Goal: Task Accomplishment & Management: Use online tool/utility

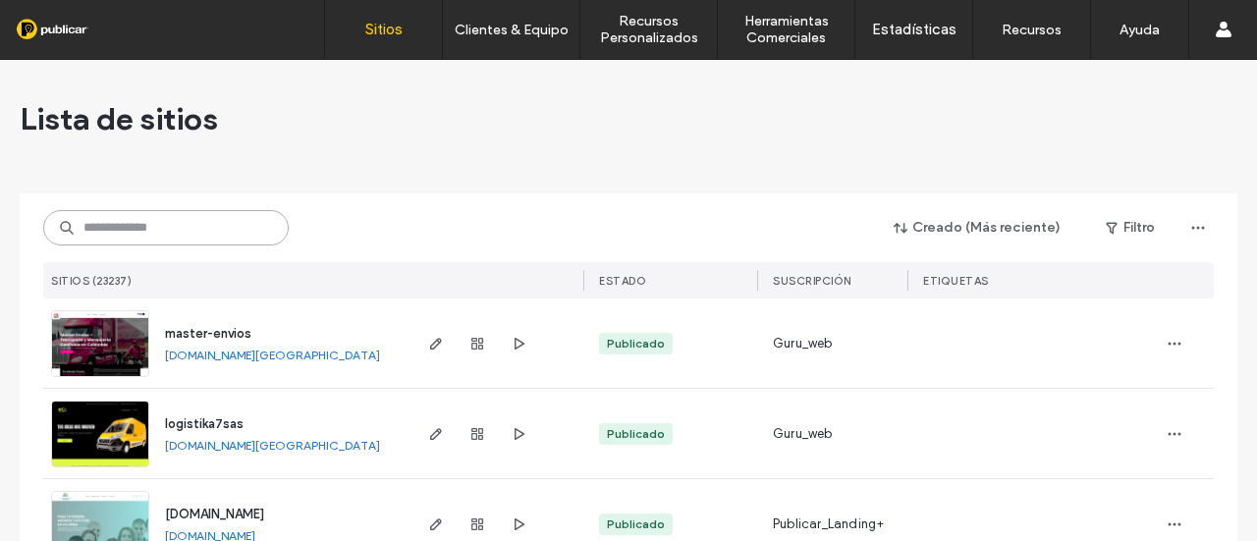
click at [132, 234] on input at bounding box center [166, 227] width 246 height 35
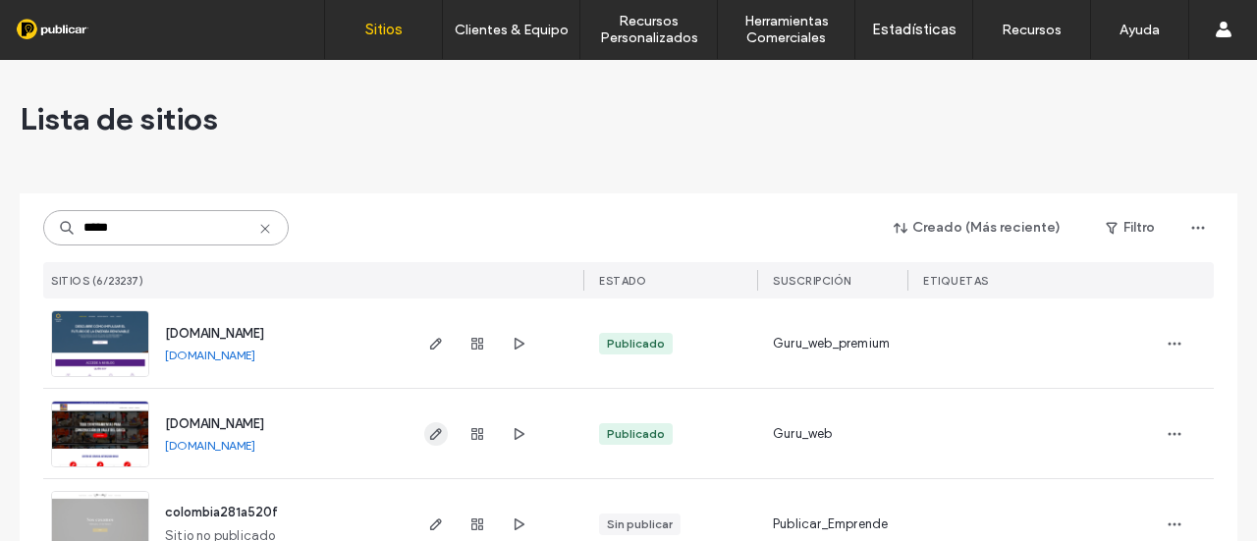
type input "*****"
click at [431, 439] on icon "button" at bounding box center [436, 434] width 16 height 16
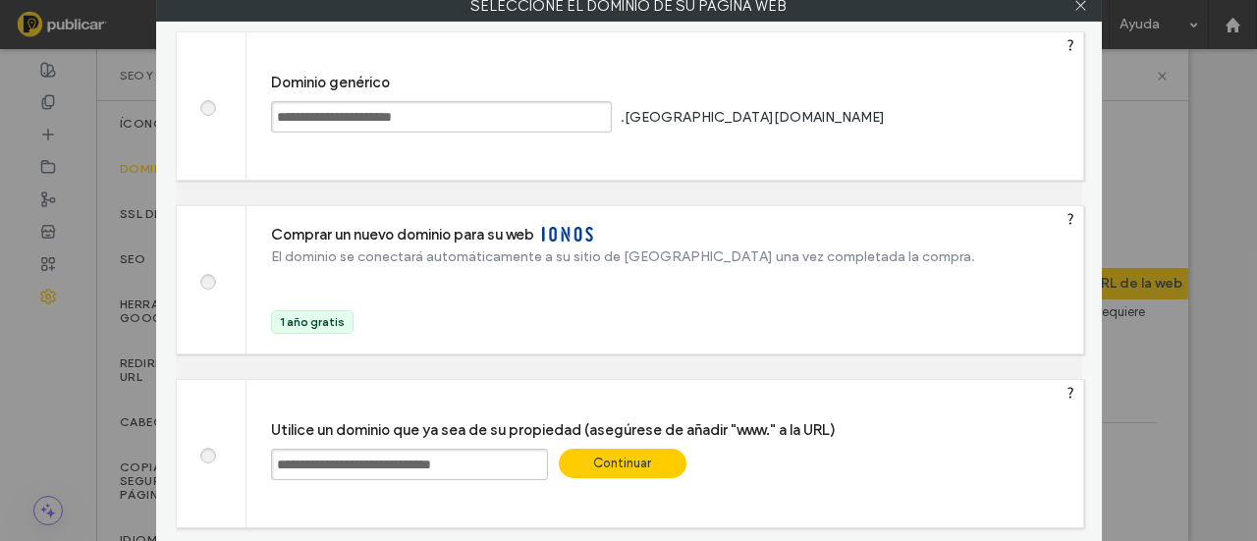
click at [628, 461] on div "Continuar" at bounding box center [623, 463] width 128 height 29
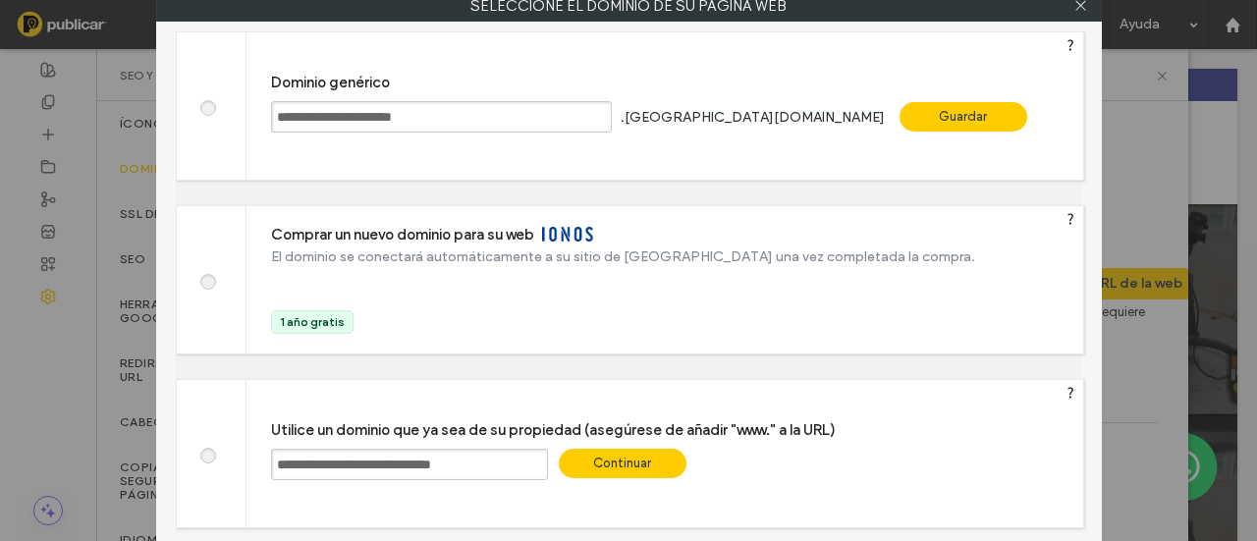
type input "**********"
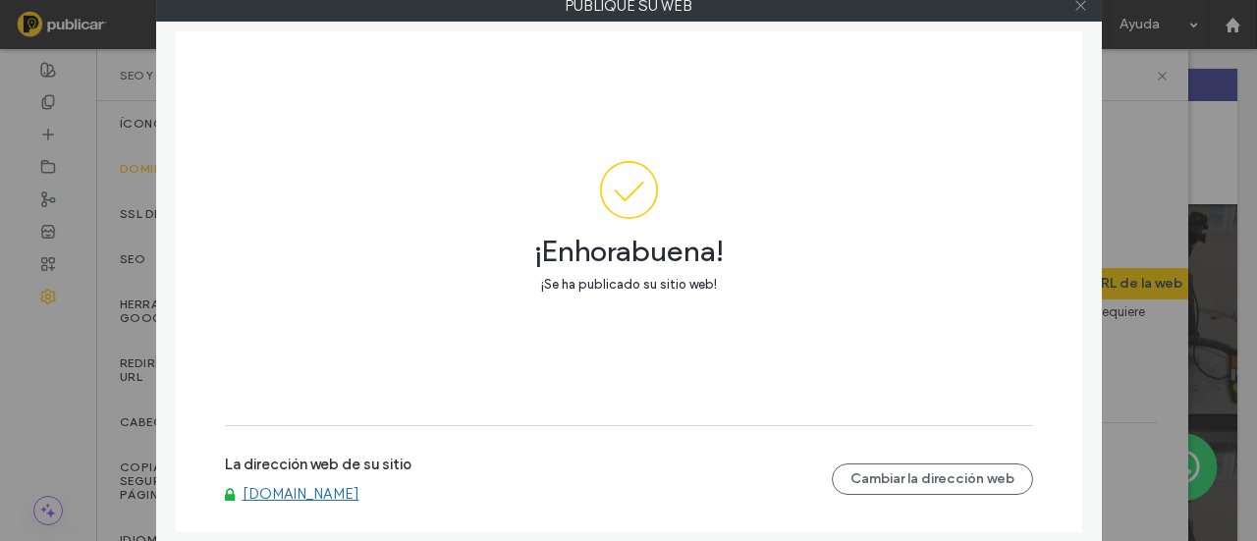
click at [1083, 11] on icon at bounding box center [1081, 5] width 15 height 15
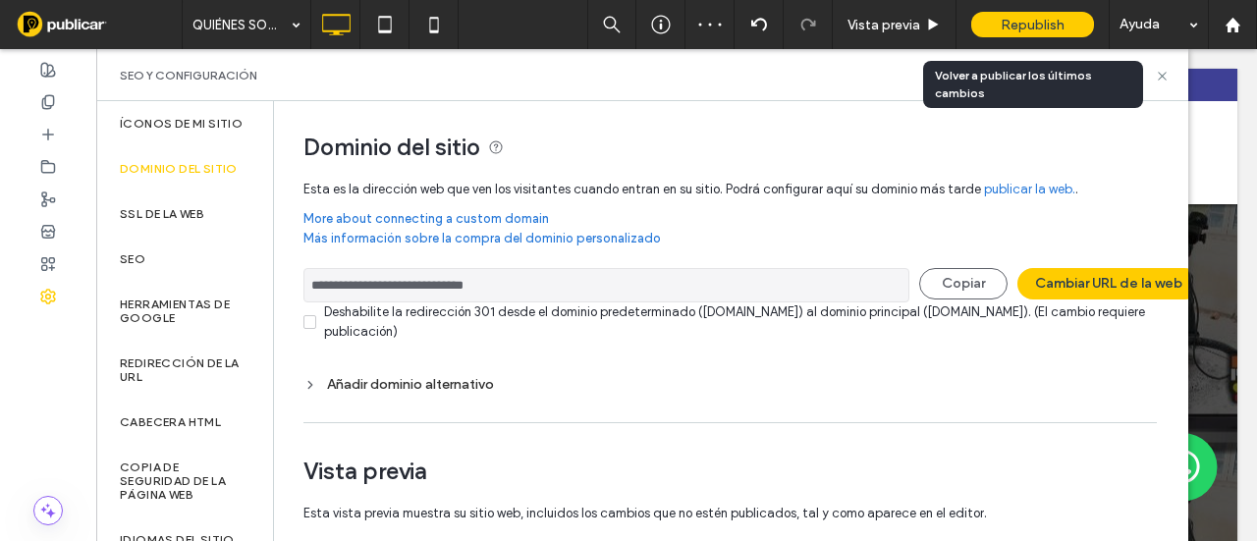
click at [1024, 30] on span "Republish" at bounding box center [1033, 25] width 64 height 17
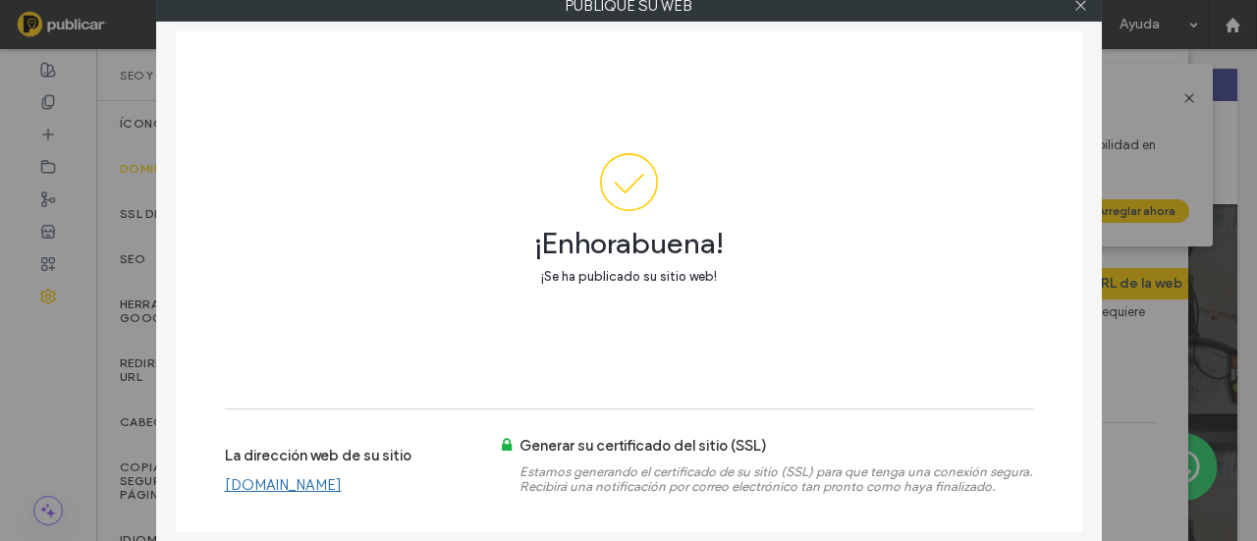
click at [328, 493] on link "www.paolaosorioherramientas.com" at bounding box center [283, 485] width 117 height 18
click at [1086, 4] on icon at bounding box center [1081, 5] width 15 height 15
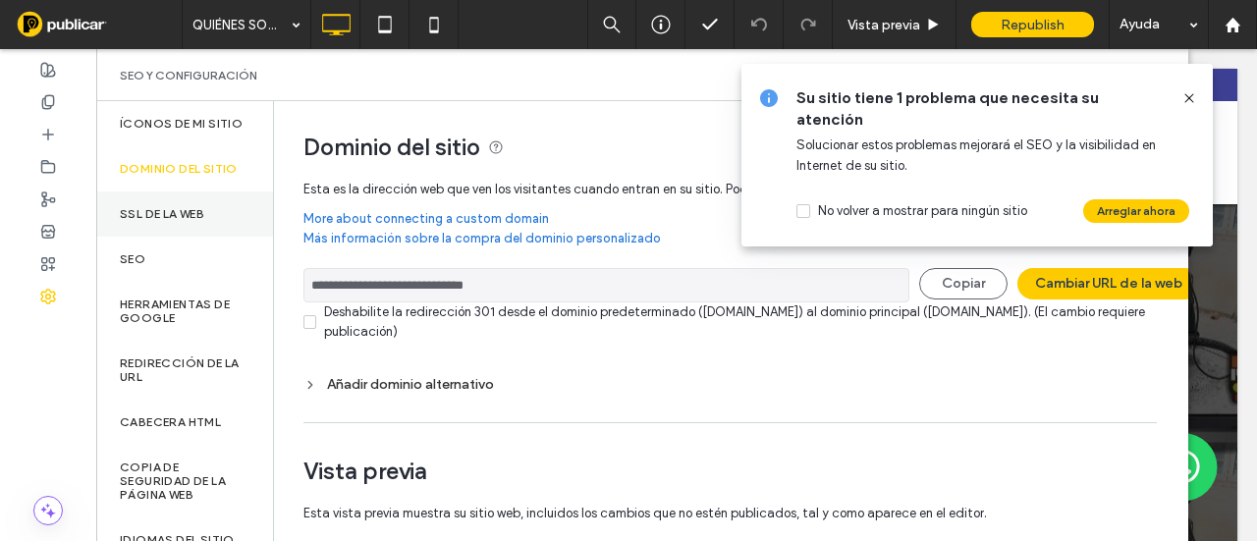
click at [183, 221] on label "SSL de la web" at bounding box center [162, 214] width 84 height 14
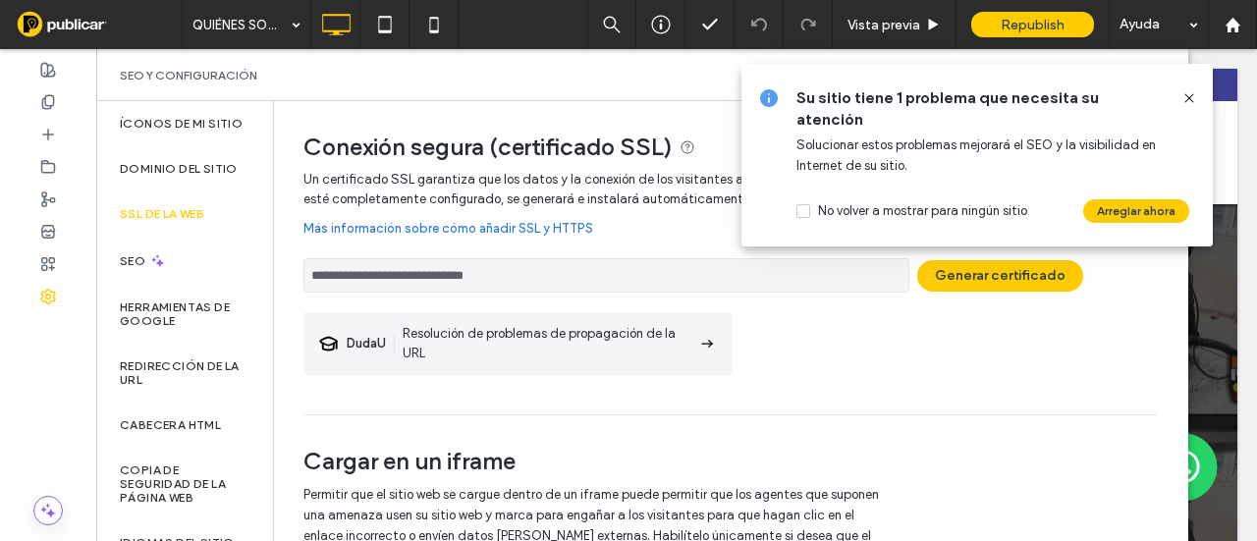
click at [1202, 87] on div "Su sitio tiene 1 problema que necesita su atención Solucionar estos problemas m…" at bounding box center [978, 155] width 472 height 183
click at [1004, 282] on button "Generar certificado" at bounding box center [1000, 275] width 166 height 31
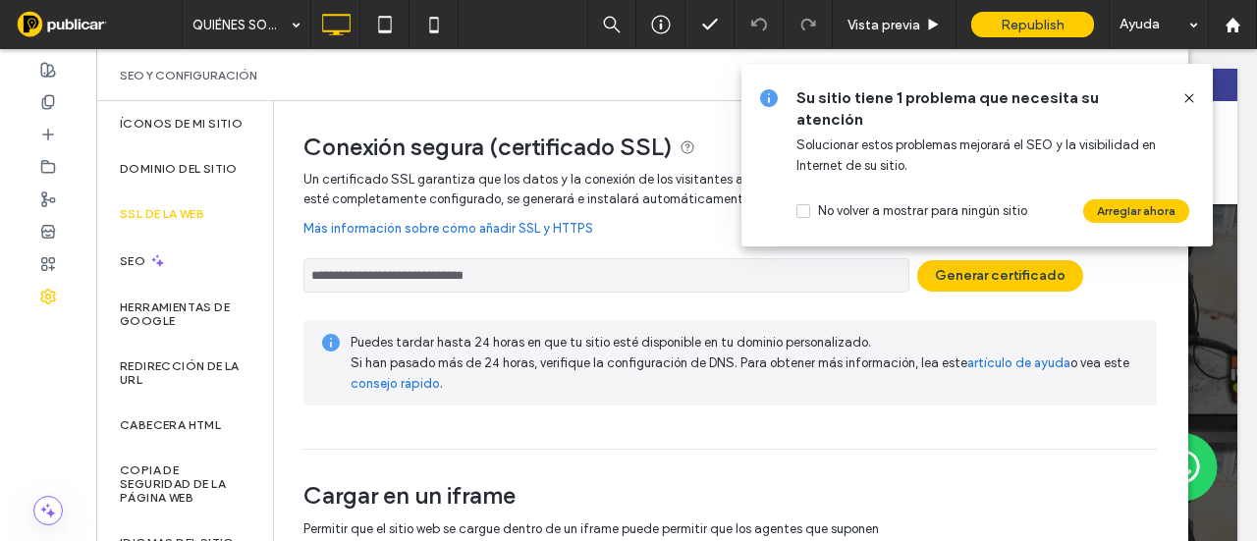
click at [1185, 96] on icon at bounding box center [1190, 98] width 16 height 16
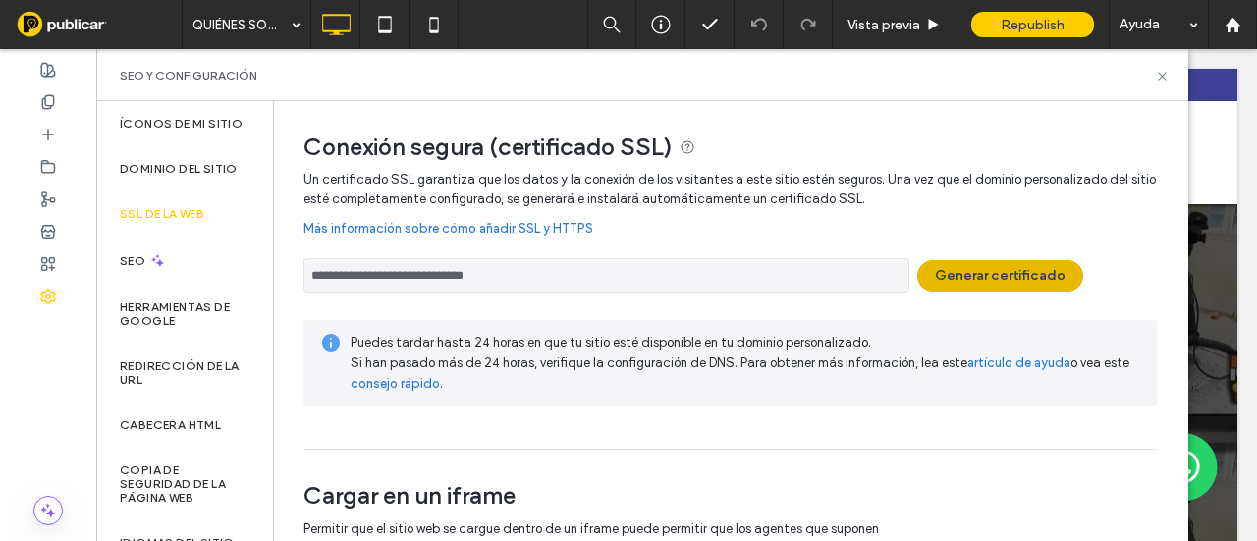
click at [971, 260] on button "Generar certificado" at bounding box center [1000, 275] width 166 height 31
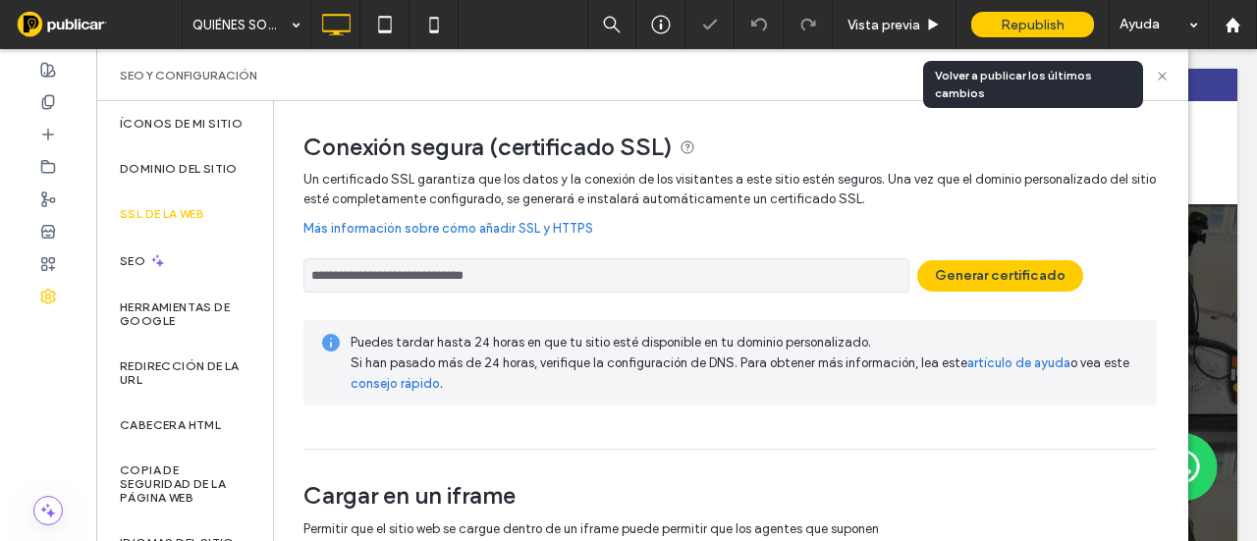
click at [1047, 38] on div "Republish" at bounding box center [1033, 24] width 123 height 49
